Goal: Information Seeking & Learning: Understand process/instructions

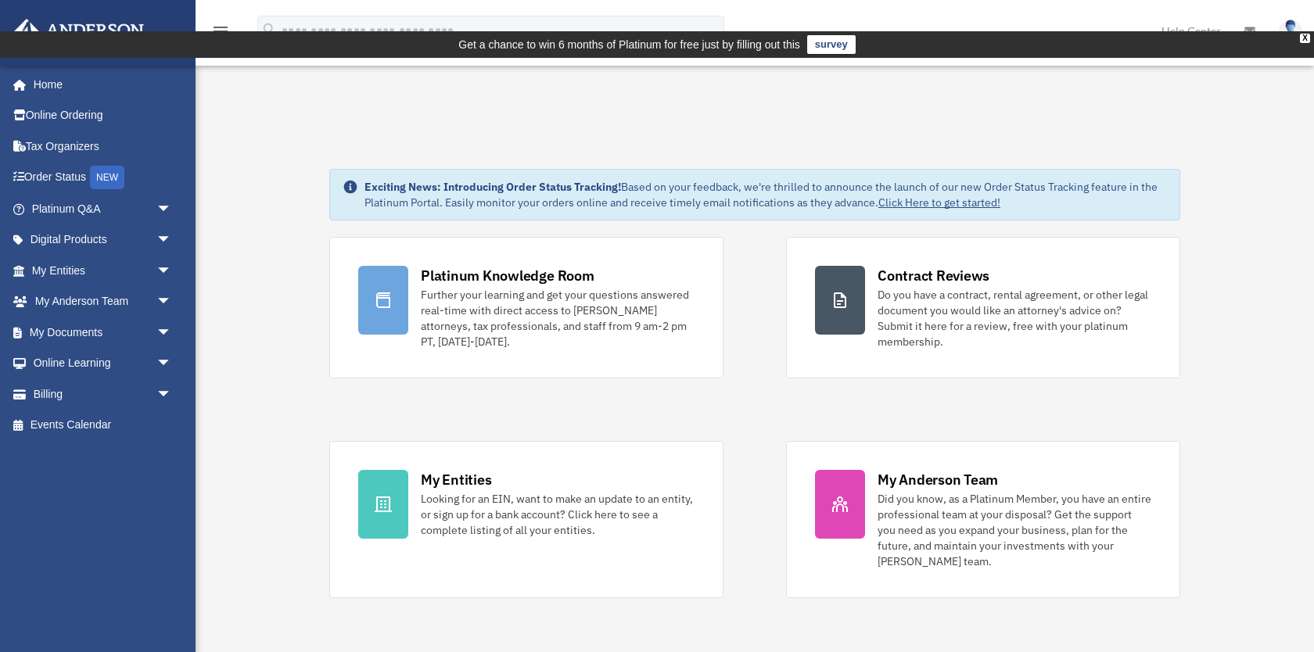
click at [1284, 37] on img at bounding box center [1289, 31] width 23 height 23
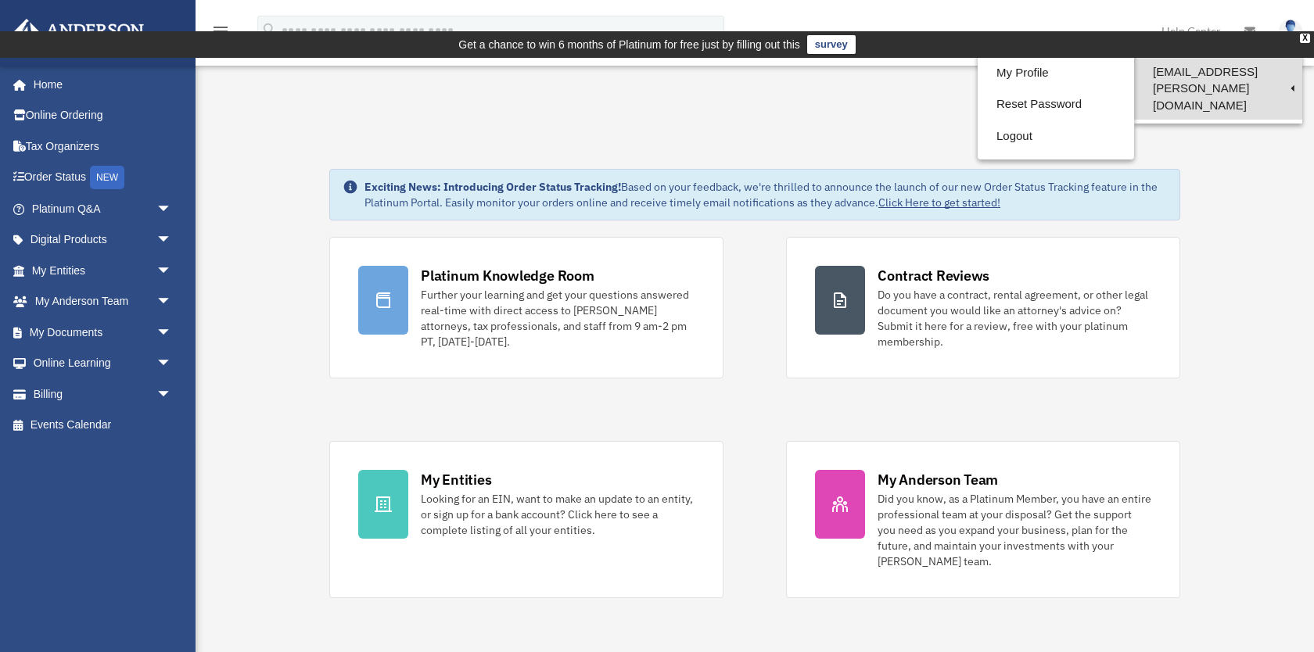
click at [1232, 66] on link "[EMAIL_ADDRESS][PERSON_NAME][DOMAIN_NAME]" at bounding box center [1218, 88] width 168 height 63
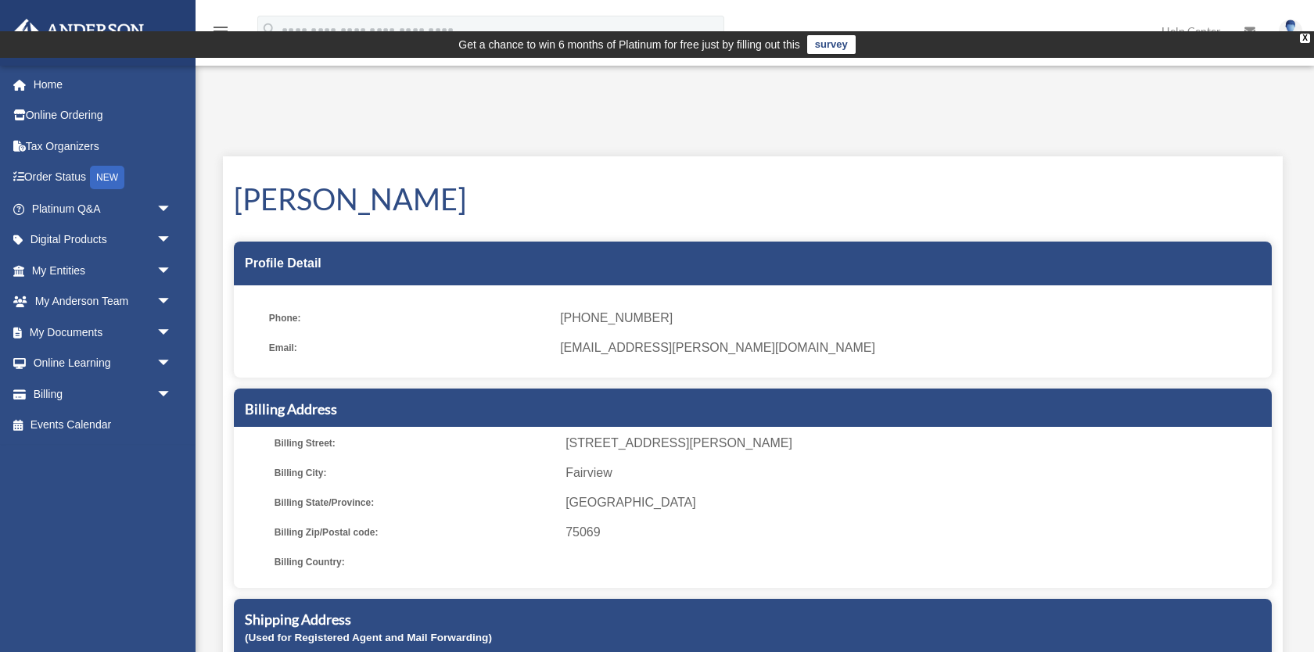
click at [1289, 40] on img at bounding box center [1289, 31] width 23 height 23
click at [1242, 33] on link at bounding box center [1249, 31] width 34 height 62
click at [1201, 32] on link "Help Center" at bounding box center [1190, 31] width 83 height 62
